Goal: Use online tool/utility

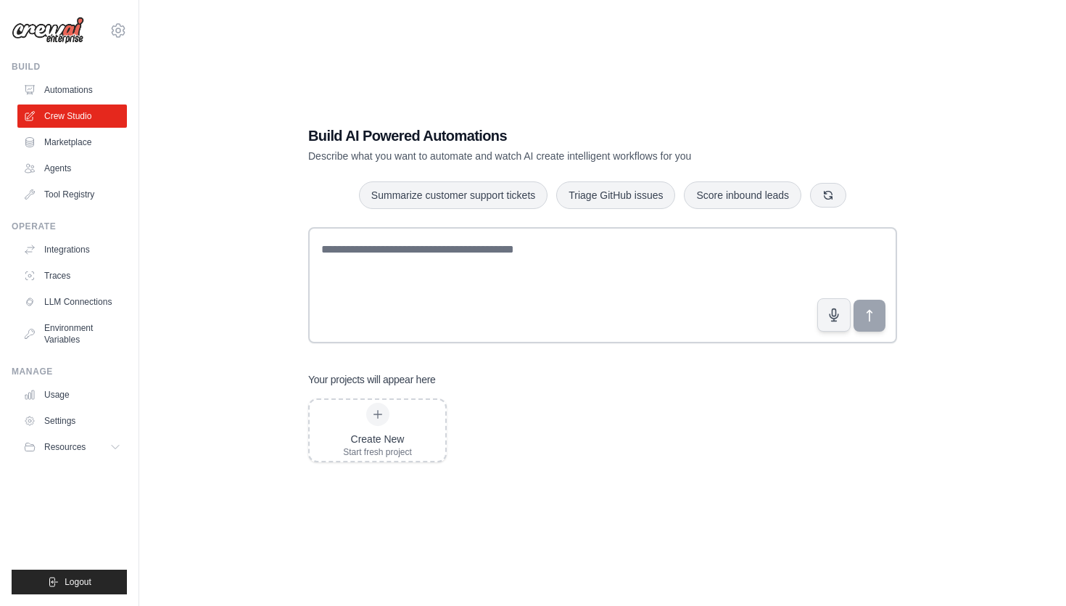
scroll to position [29, 0]
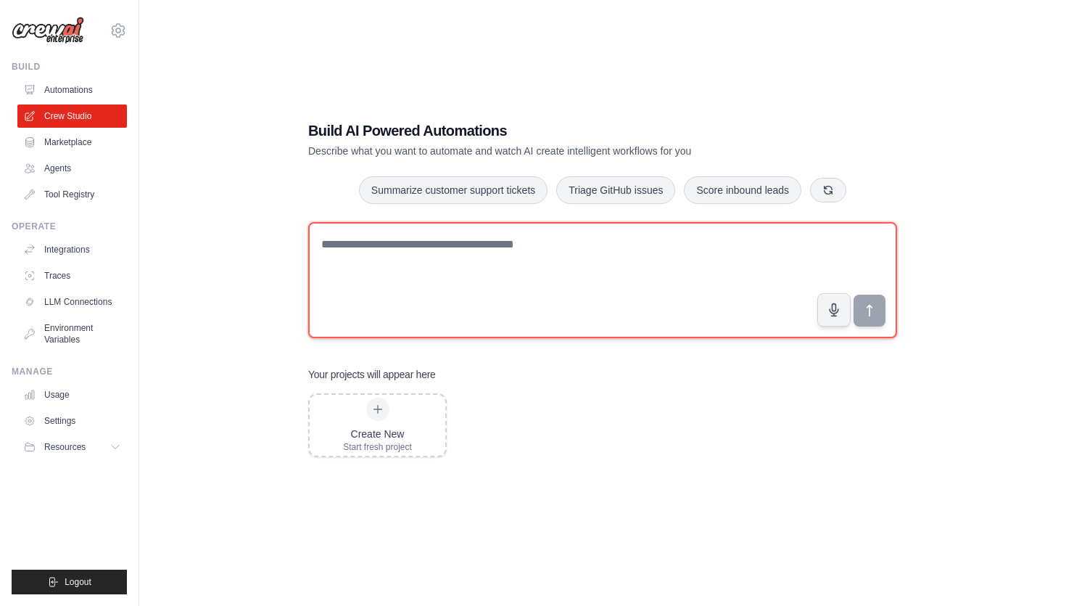
click at [536, 251] on textarea at bounding box center [602, 280] width 589 height 116
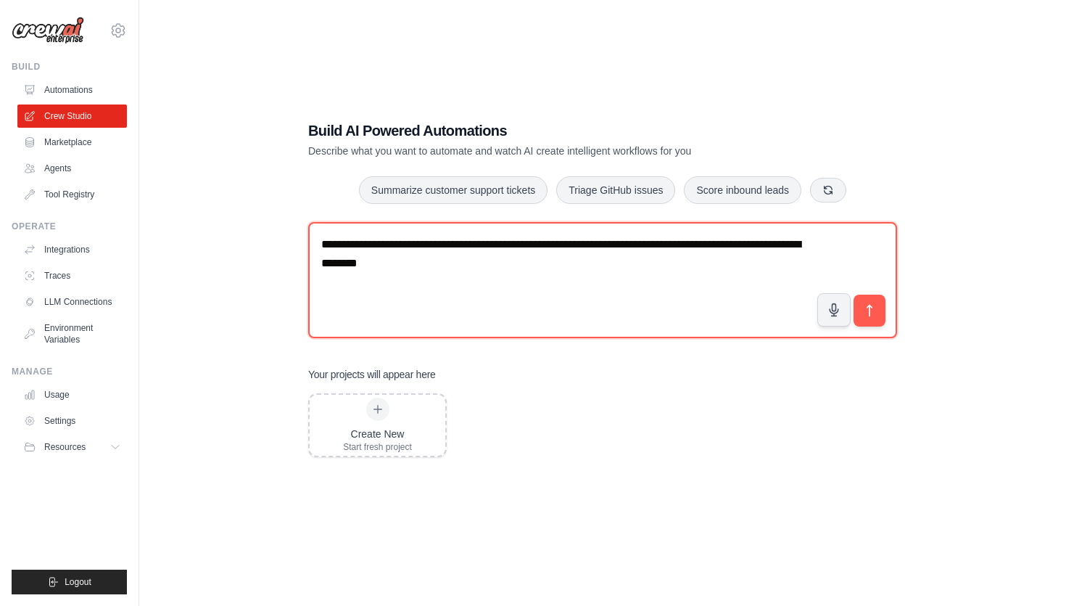
type textarea "**********"
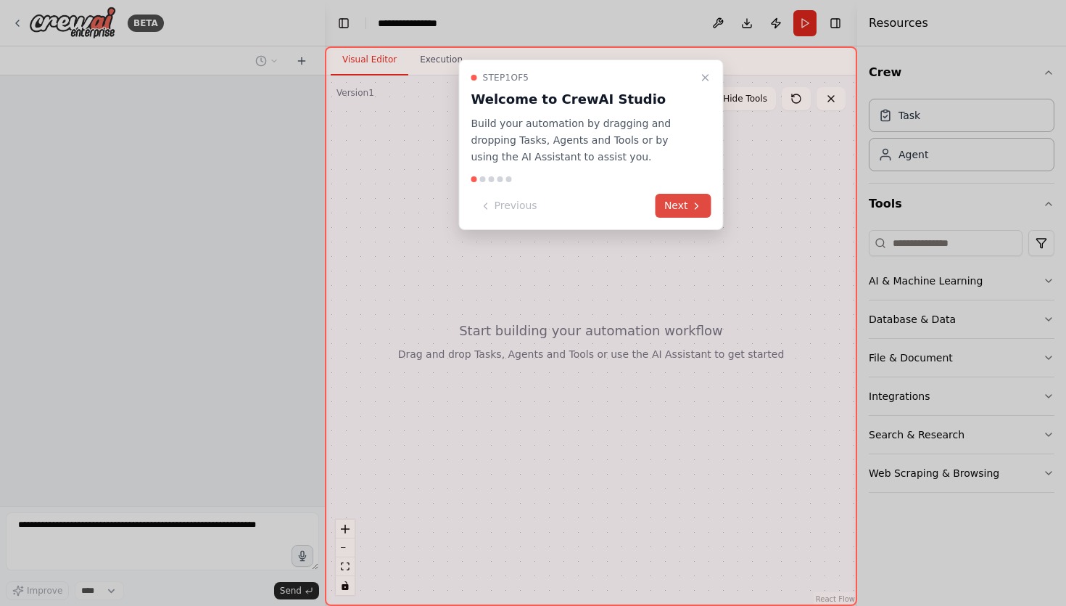
click at [680, 199] on button "Next" at bounding box center [684, 206] width 56 height 24
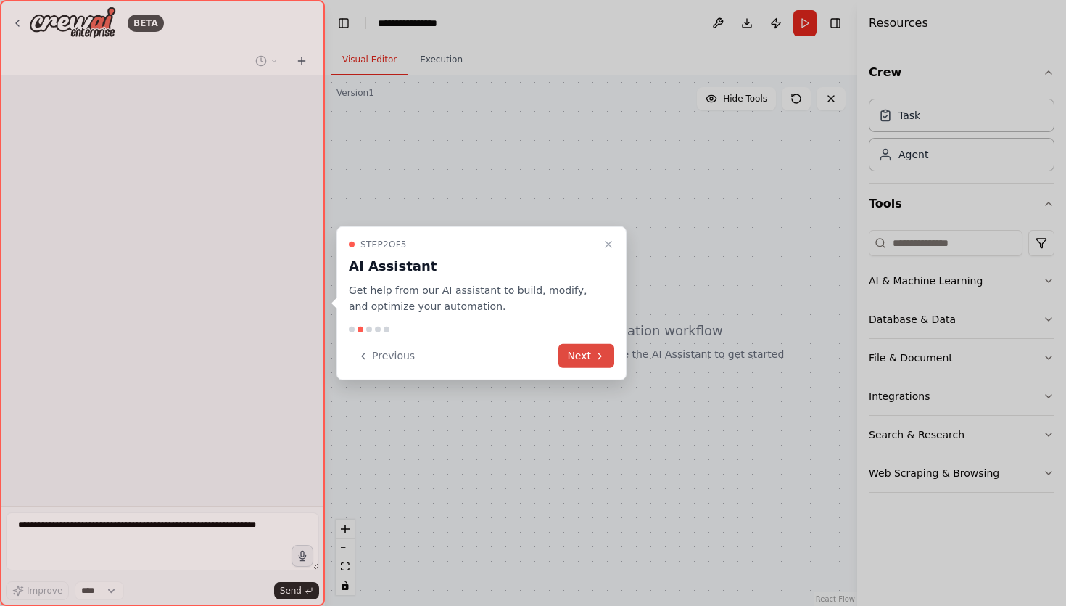
click at [585, 353] on button "Next" at bounding box center [586, 356] width 56 height 24
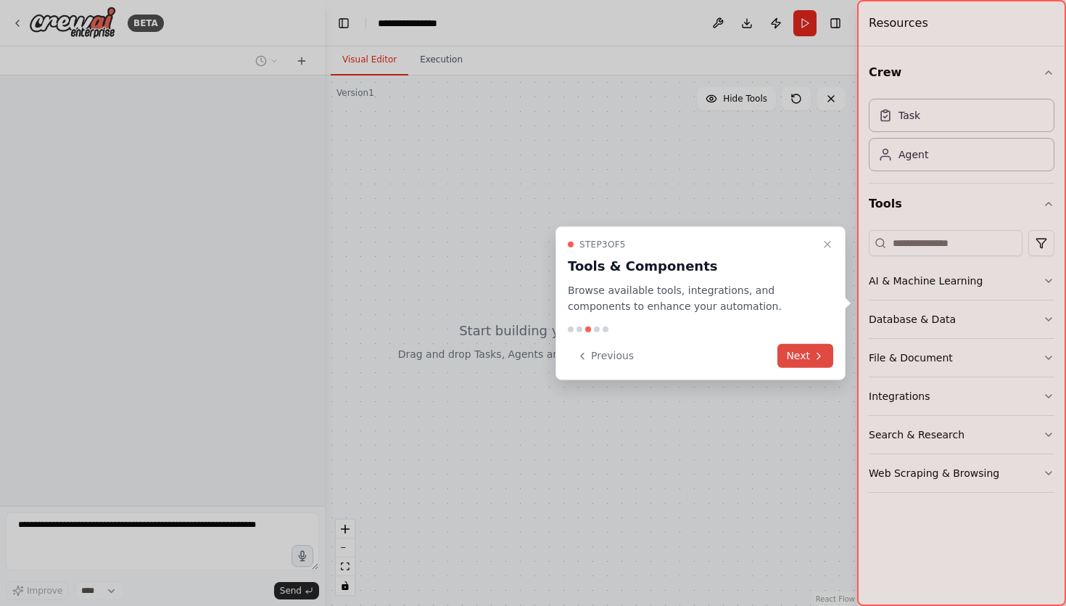
click at [797, 354] on button "Next" at bounding box center [805, 356] width 56 height 24
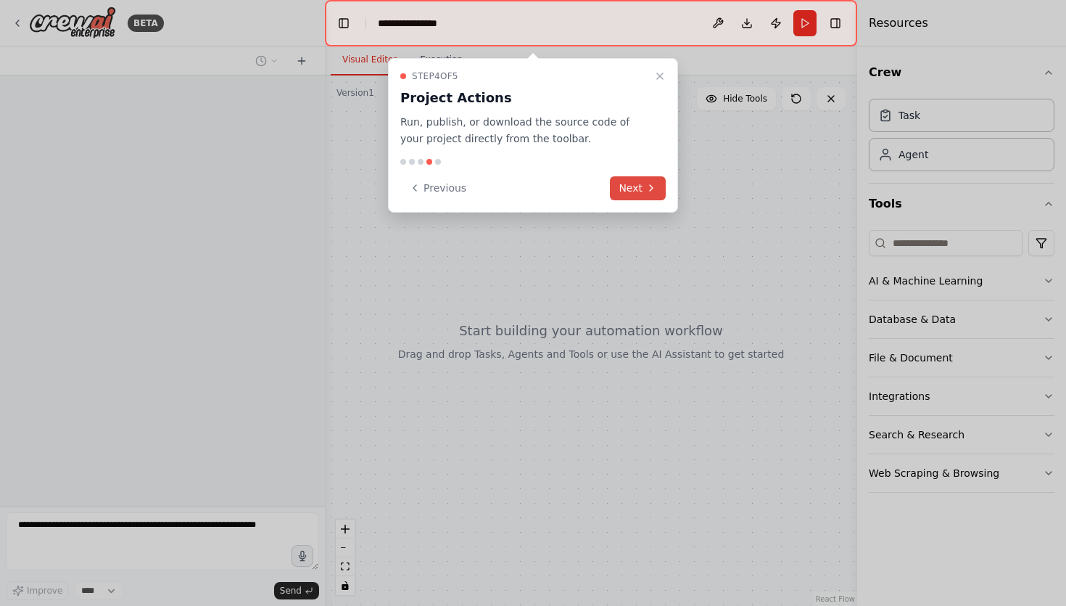
click at [638, 183] on button "Next" at bounding box center [638, 188] width 56 height 24
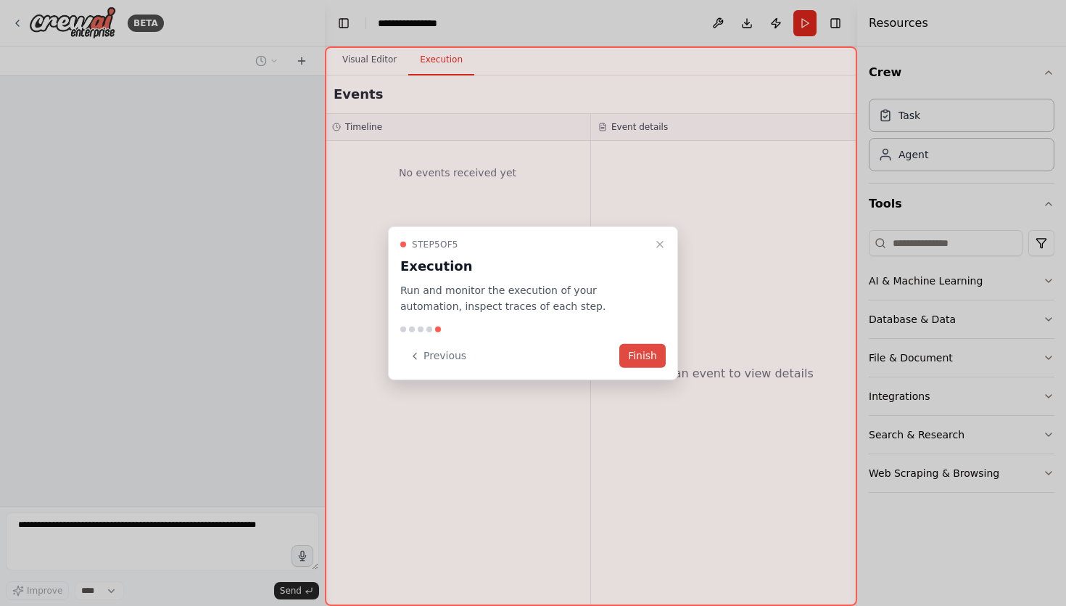
click at [641, 352] on button "Finish" at bounding box center [642, 356] width 46 height 24
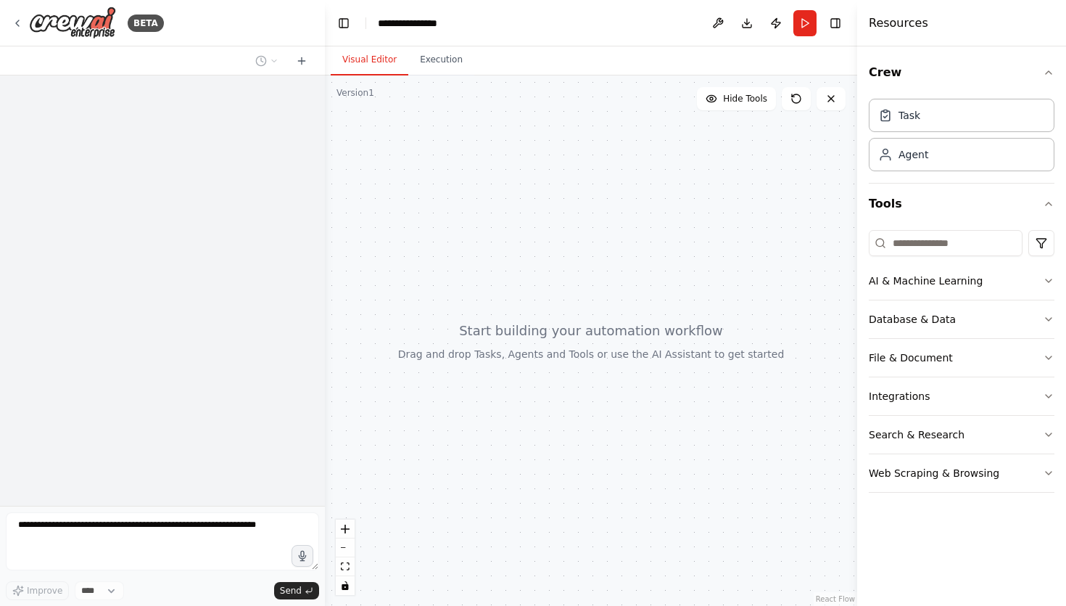
click at [255, 269] on div at bounding box center [162, 290] width 325 height 430
click at [490, 279] on div at bounding box center [591, 340] width 532 height 530
